Goal: Task Accomplishment & Management: Manage account settings

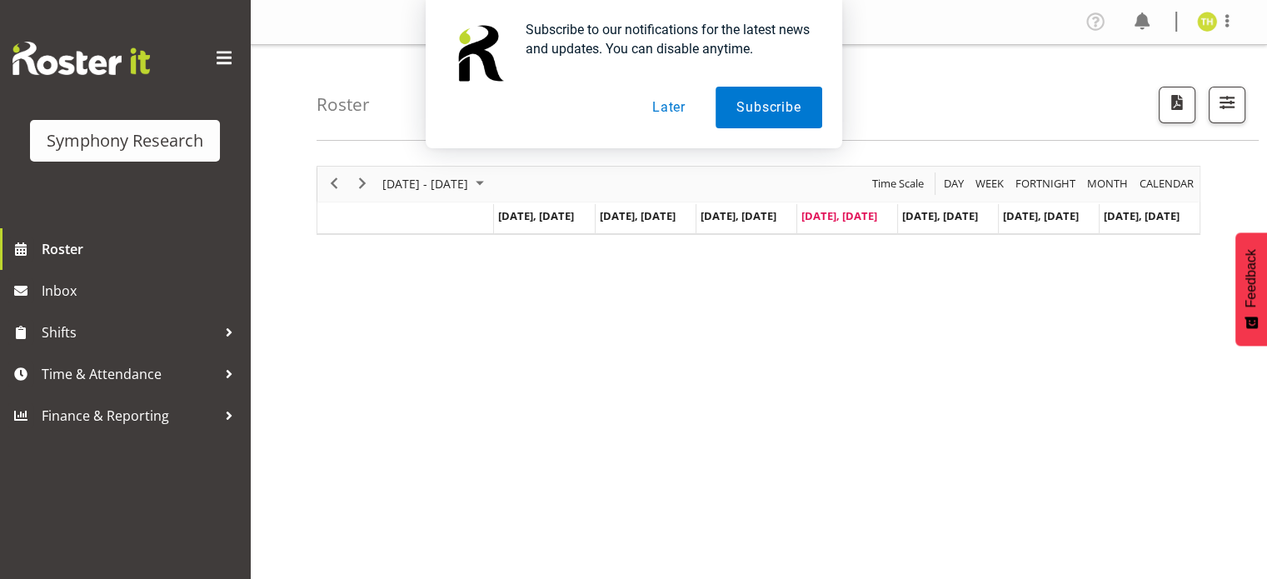
click at [674, 110] on button "Later" at bounding box center [668, 108] width 75 height 42
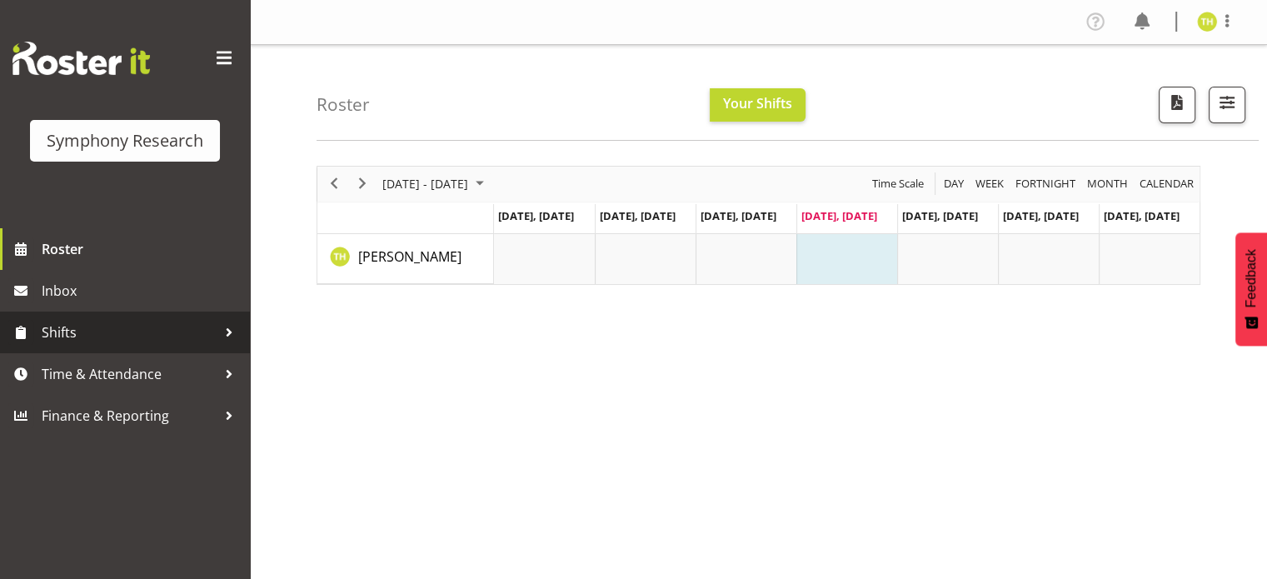
click at [222, 329] on div at bounding box center [229, 332] width 25 height 25
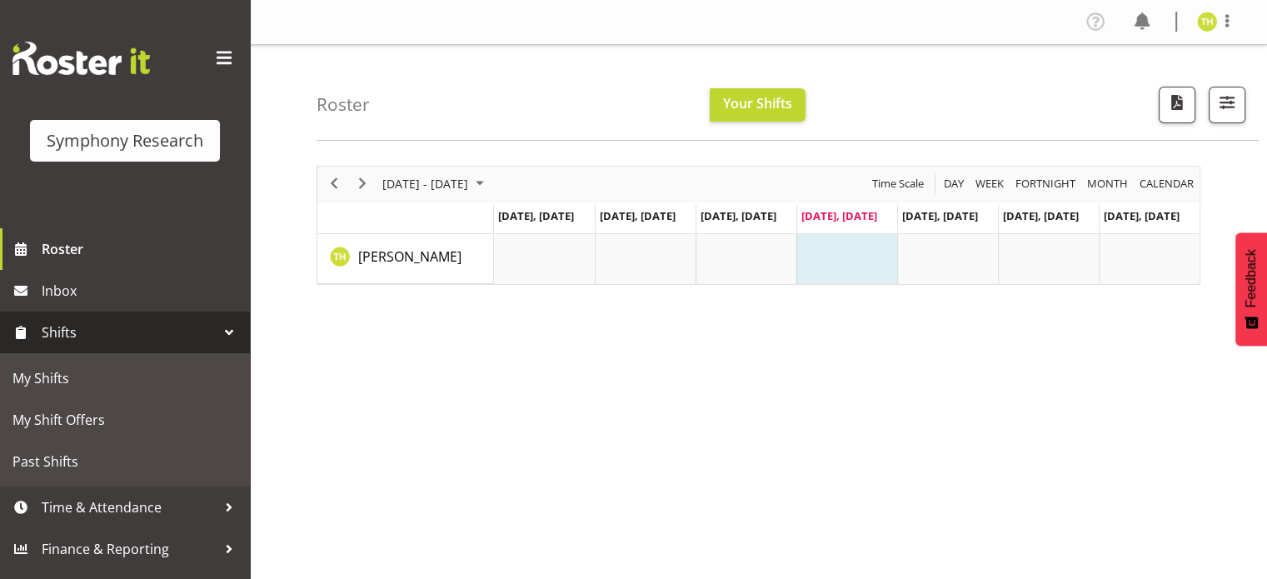
click at [227, 327] on div at bounding box center [229, 332] width 25 height 25
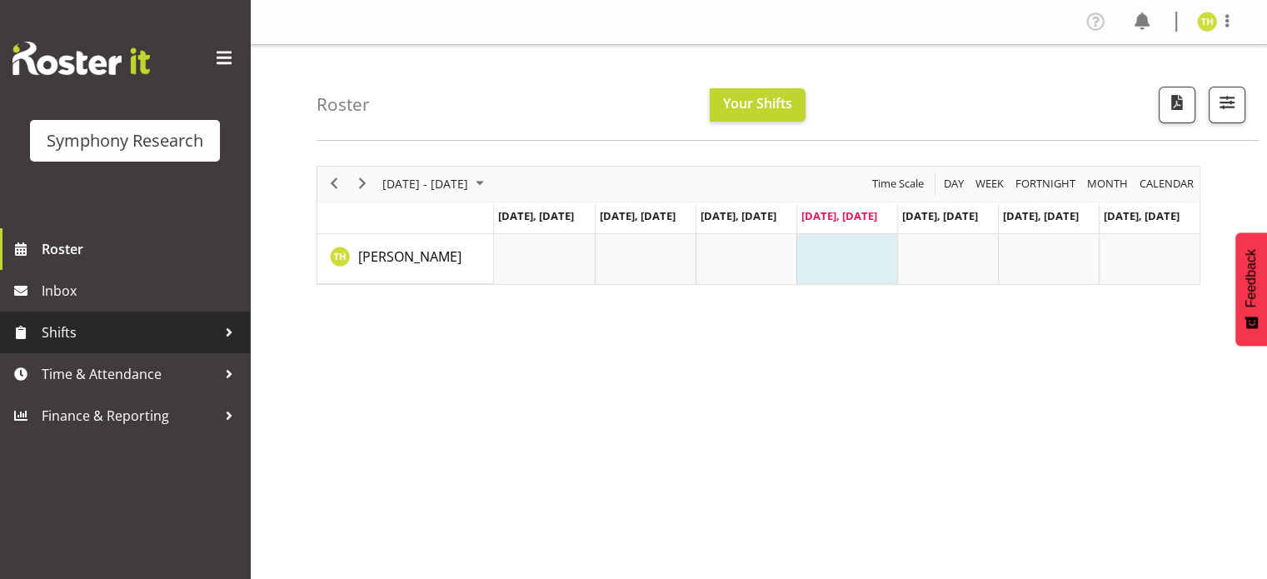
click at [203, 327] on span "Shifts" at bounding box center [129, 332] width 175 height 25
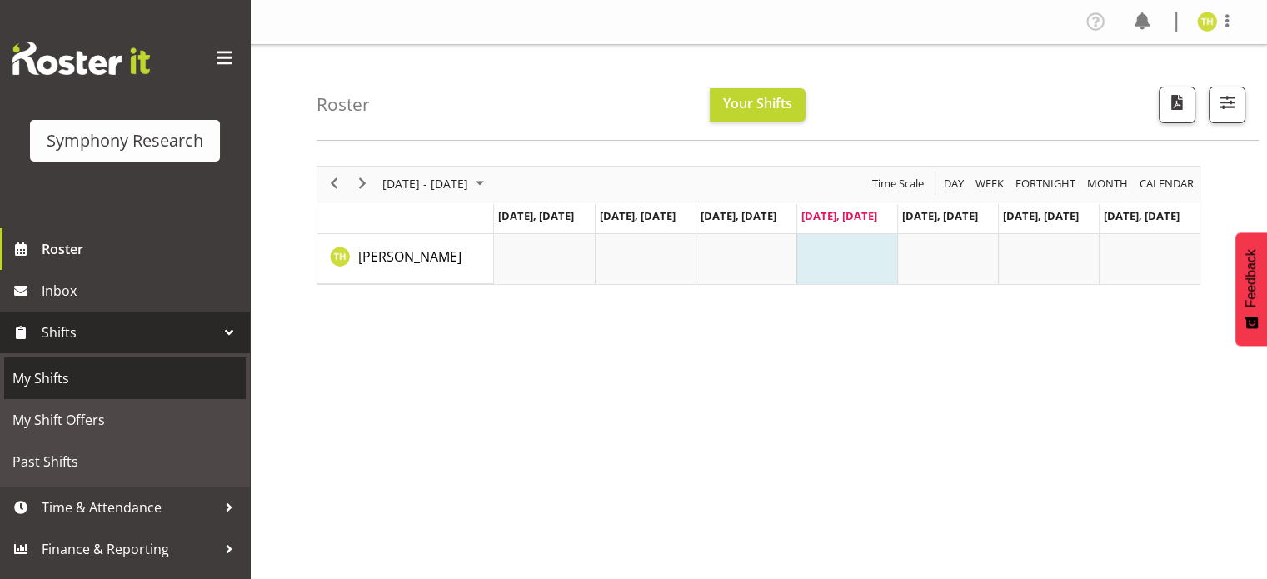
click at [107, 375] on span "My Shifts" at bounding box center [124, 378] width 225 height 25
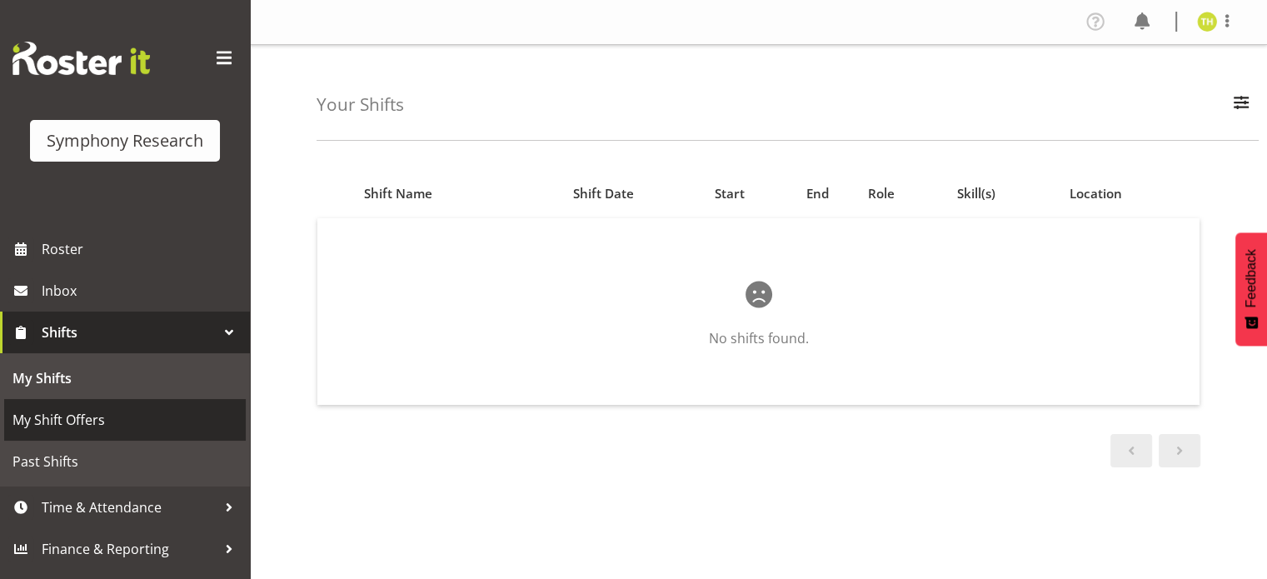
click at [115, 415] on span "My Shift Offers" at bounding box center [124, 419] width 225 height 25
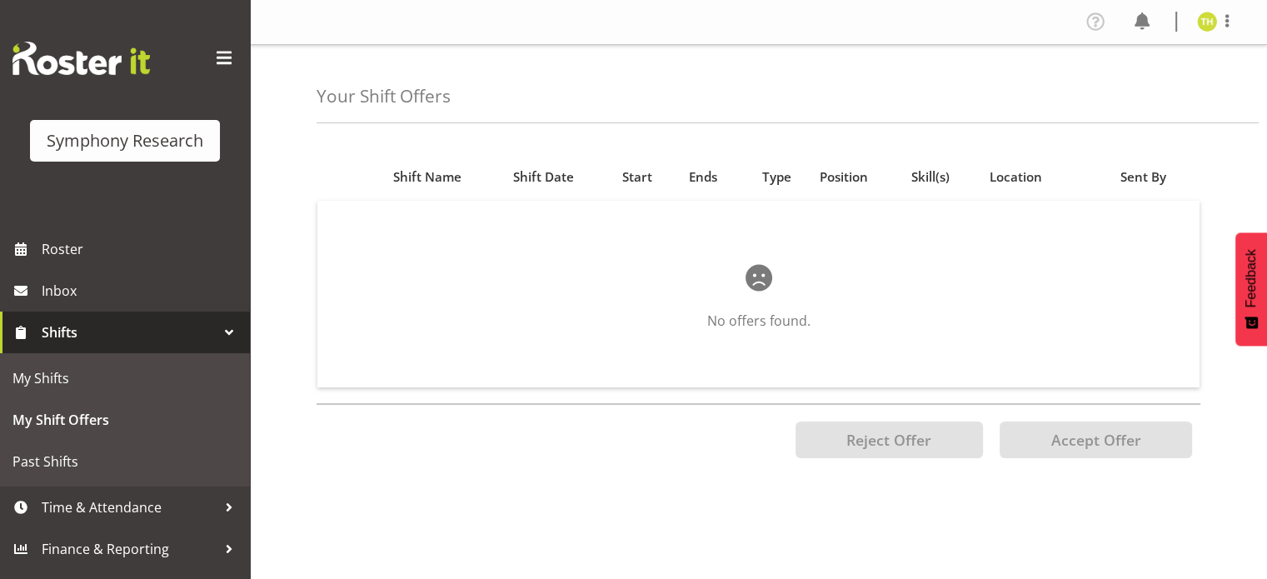
click at [77, 327] on span "Shifts" at bounding box center [129, 332] width 175 height 25
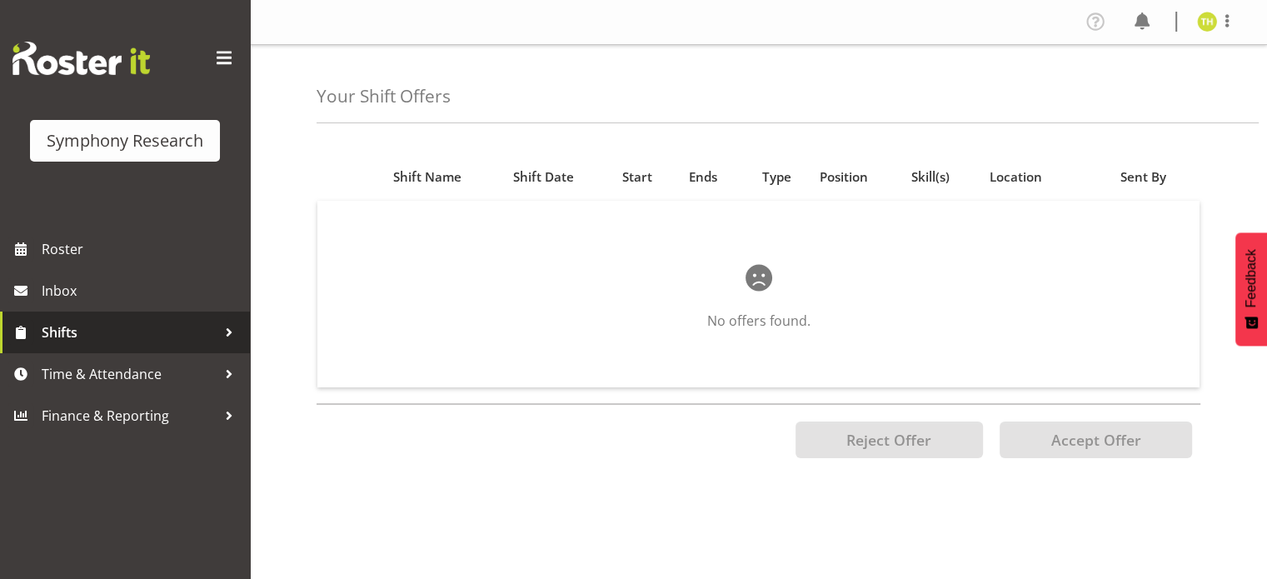
click at [65, 339] on span "Shifts" at bounding box center [129, 332] width 175 height 25
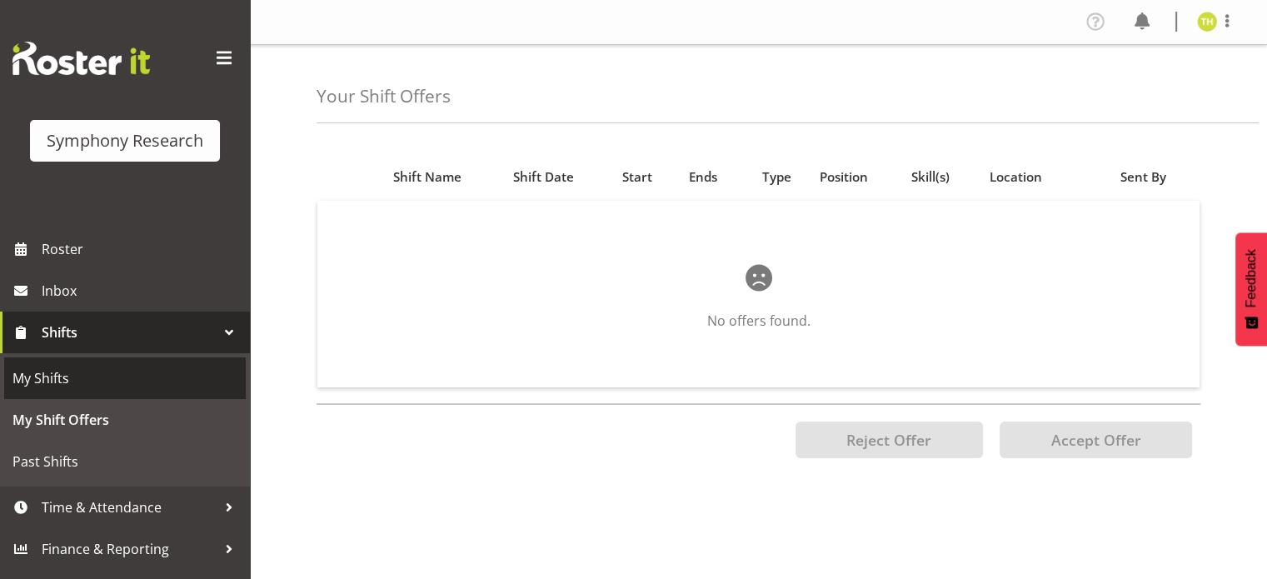
click at [52, 377] on span "My Shifts" at bounding box center [124, 378] width 225 height 25
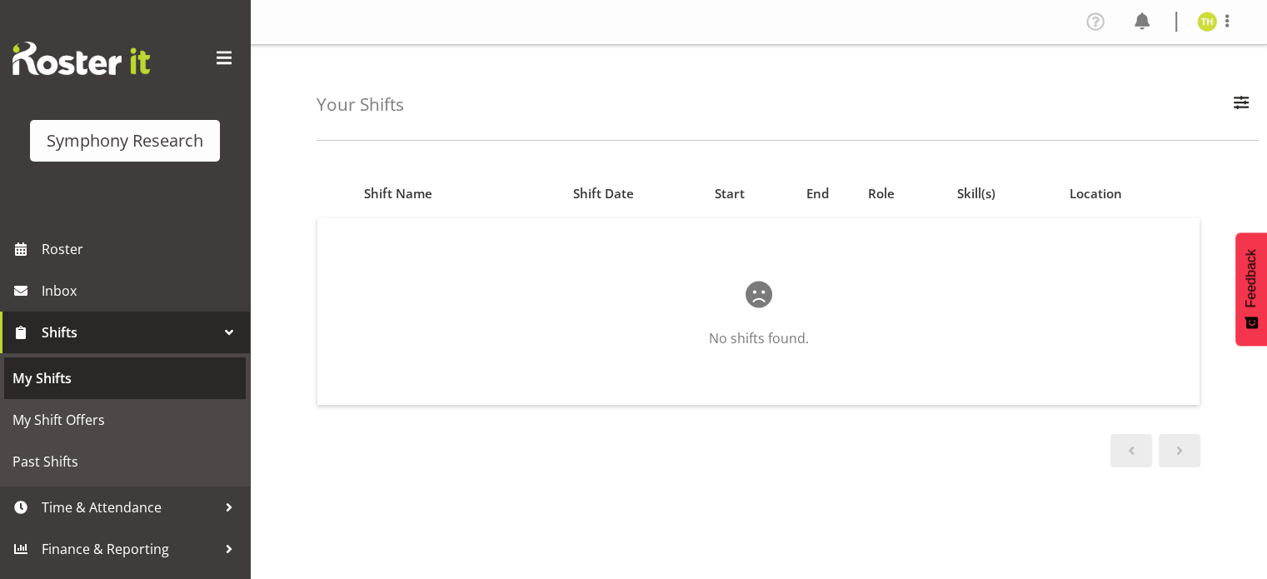
click at [70, 369] on span "My Shifts" at bounding box center [124, 378] width 225 height 25
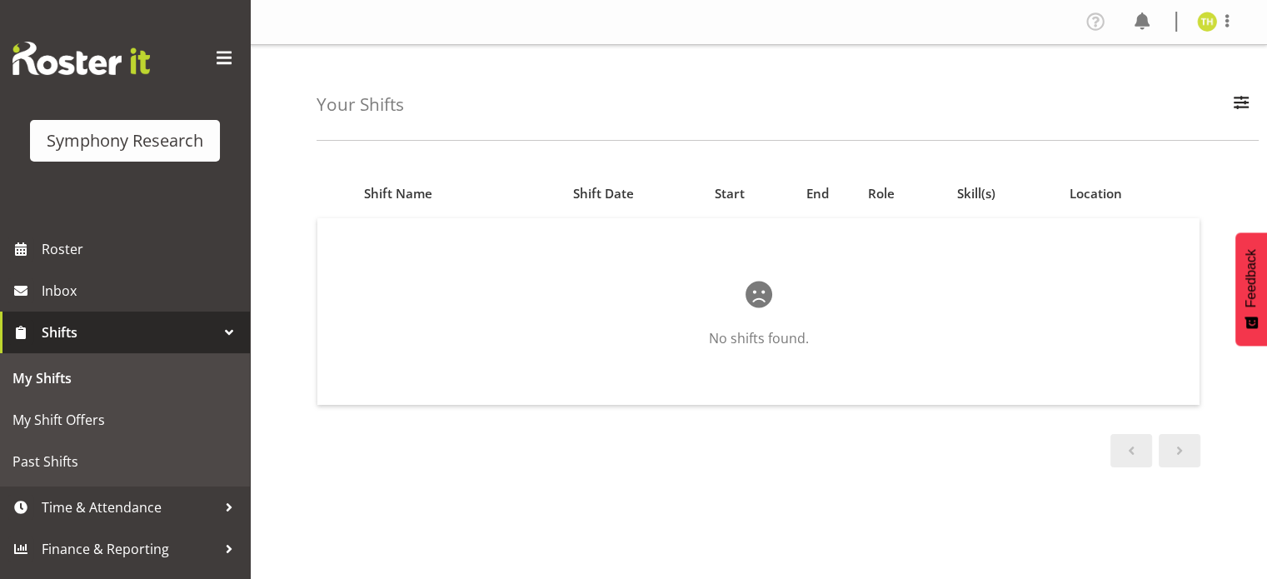
click at [222, 329] on div at bounding box center [229, 332] width 25 height 25
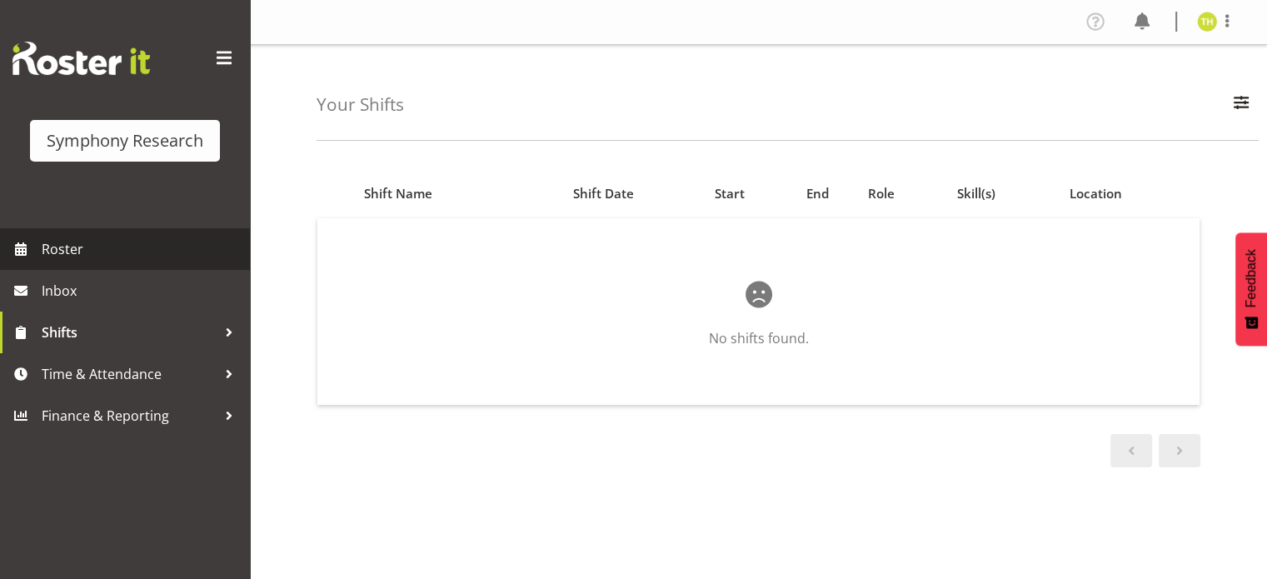
click at [102, 251] on span "Roster" at bounding box center [142, 249] width 200 height 25
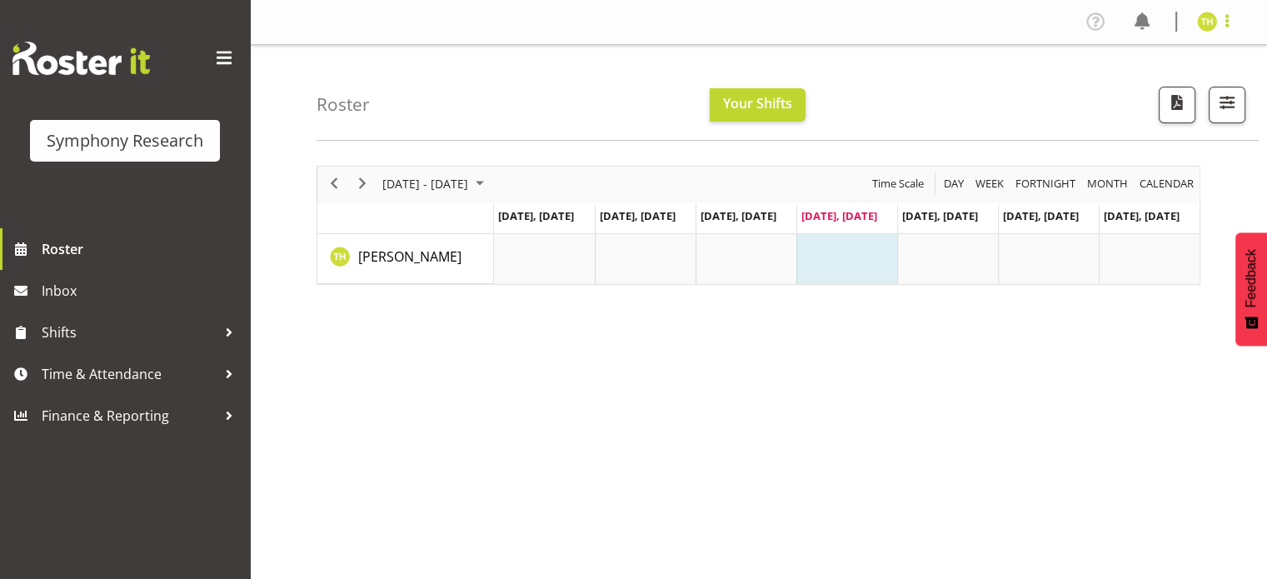
click at [1225, 22] on span at bounding box center [1227, 21] width 20 height 20
click at [973, 89] on div "Roster Your Shifts All Locations Clear MM Symphony Select All Deselect All All …" at bounding box center [788, 93] width 942 height 96
click at [232, 48] on span at bounding box center [224, 58] width 27 height 27
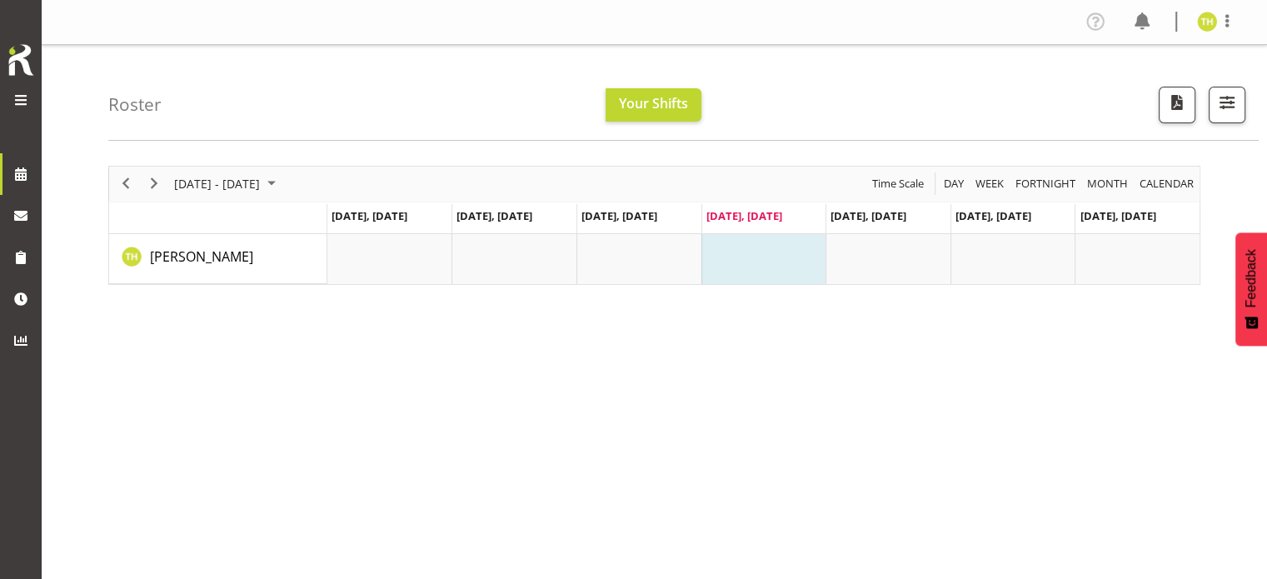
click at [24, 102] on span at bounding box center [21, 100] width 20 height 20
